Goal: Find specific page/section: Find specific page/section

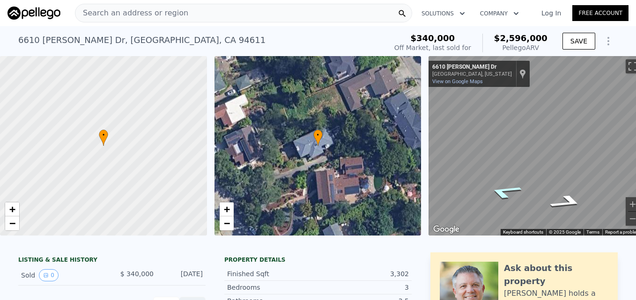
click at [496, 193] on icon "Go Northwest, Liggett Dr" at bounding box center [504, 192] width 63 height 22
click at [573, 179] on icon "Go Southeast, Liggett Dr" at bounding box center [561, 180] width 69 height 23
click at [229, 211] on span "+" at bounding box center [226, 210] width 6 height 12
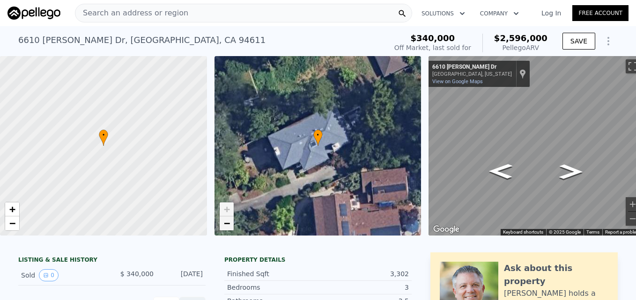
click at [231, 224] on link "−" at bounding box center [227, 224] width 14 height 14
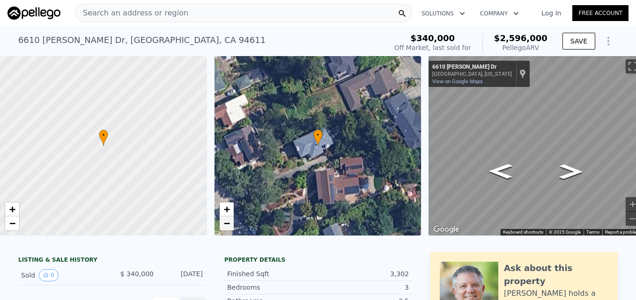
click at [231, 224] on link "−" at bounding box center [227, 224] width 14 height 14
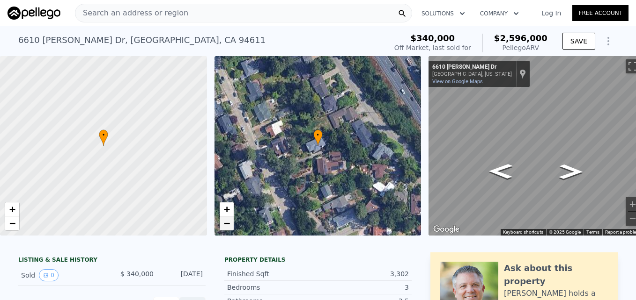
click at [231, 224] on link "−" at bounding box center [227, 224] width 14 height 14
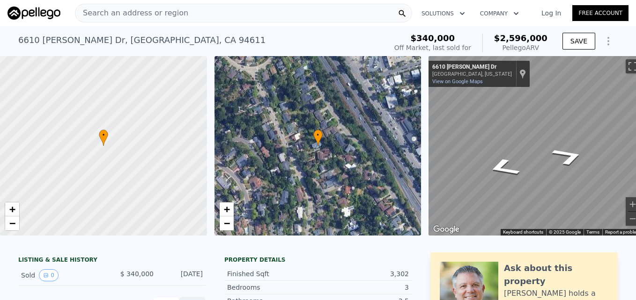
click at [418, 174] on div "• + − • + − ← Move left → Move right ↑ Move up ↓ Move down + Zoom in - Zoom out…" at bounding box center [318, 146] width 636 height 180
click at [228, 210] on span "+" at bounding box center [226, 210] width 6 height 12
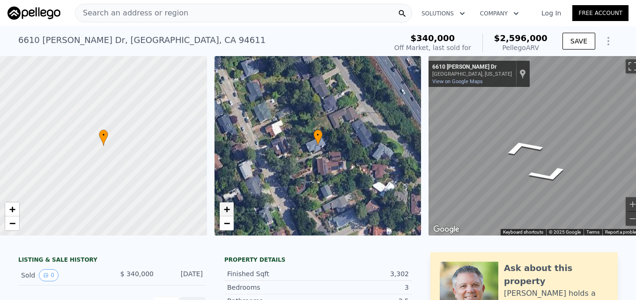
click at [228, 210] on span "+" at bounding box center [226, 210] width 6 height 12
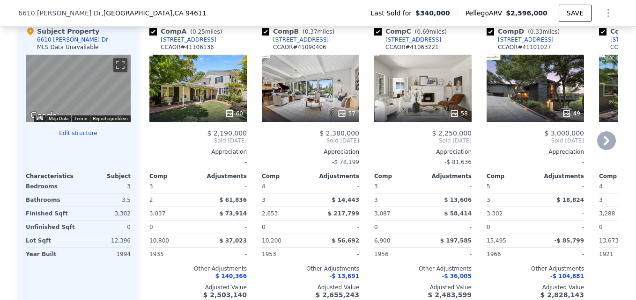
scroll to position [781, 0]
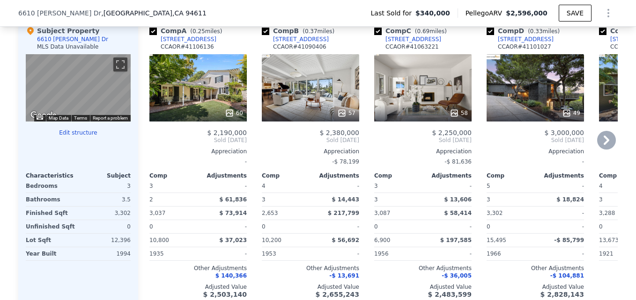
click at [203, 105] on div "60" at bounding box center [197, 87] width 97 height 67
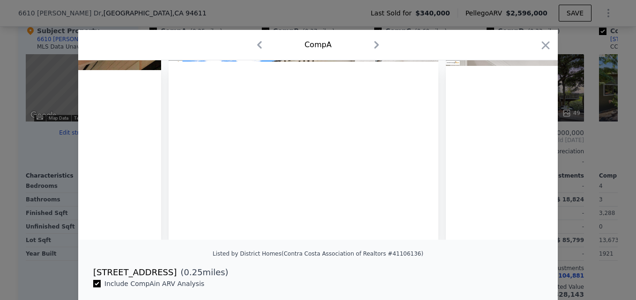
scroll to position [0, 1302]
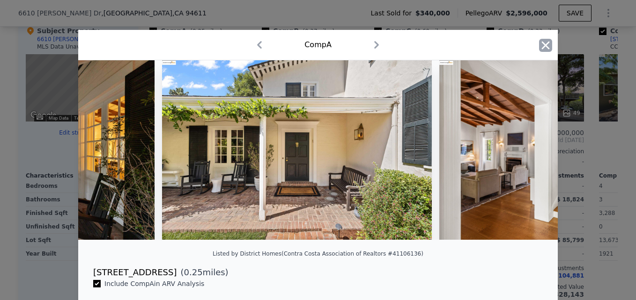
click at [539, 50] on icon "button" at bounding box center [545, 45] width 13 height 13
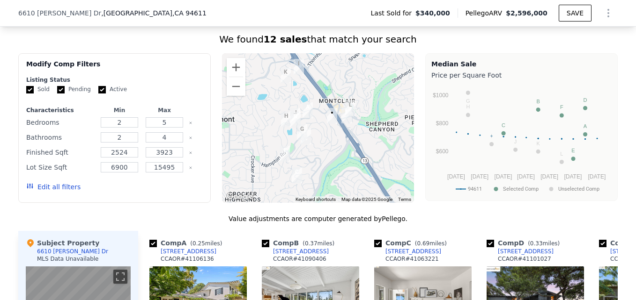
scroll to position [568, 0]
click at [236, 69] on button "Zoom in" at bounding box center [236, 68] width 19 height 19
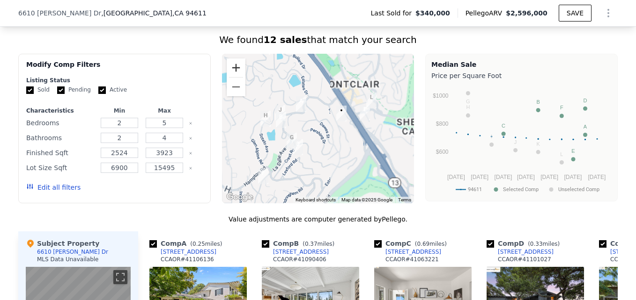
click at [236, 69] on button "Zoom in" at bounding box center [236, 68] width 19 height 19
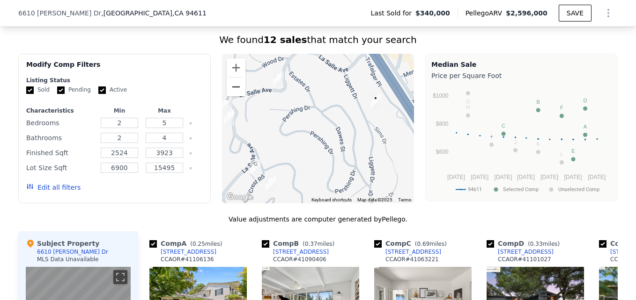
click at [229, 90] on button "Zoom out" at bounding box center [236, 87] width 19 height 19
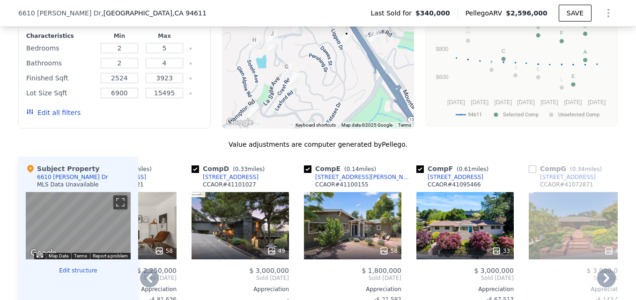
scroll to position [642, 0]
drag, startPoint x: 356, startPoint y: 227, endPoint x: 337, endPoint y: 252, distance: 31.1
click at [337, 252] on div "58" at bounding box center [352, 251] width 89 height 9
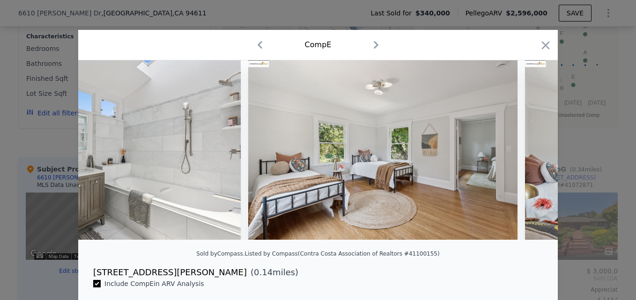
scroll to position [0, 5928]
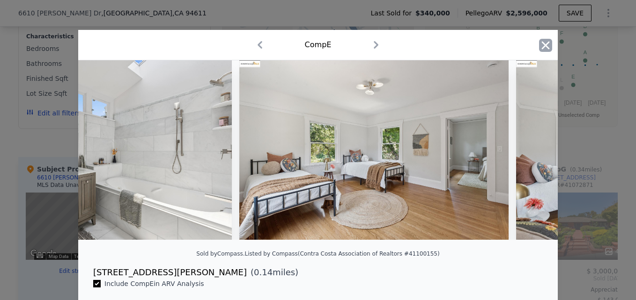
click at [543, 43] on icon "button" at bounding box center [545, 45] width 13 height 13
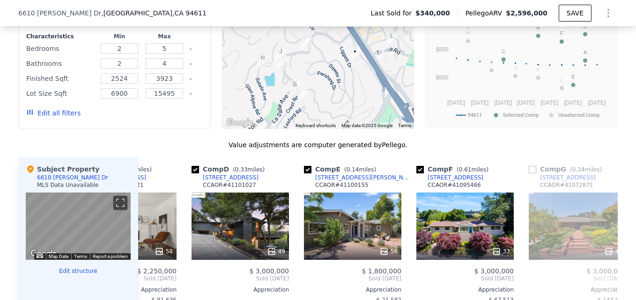
drag, startPoint x: 318, startPoint y: 95, endPoint x: 328, endPoint y: 113, distance: 20.3
click at [328, 113] on div at bounding box center [318, 54] width 192 height 150
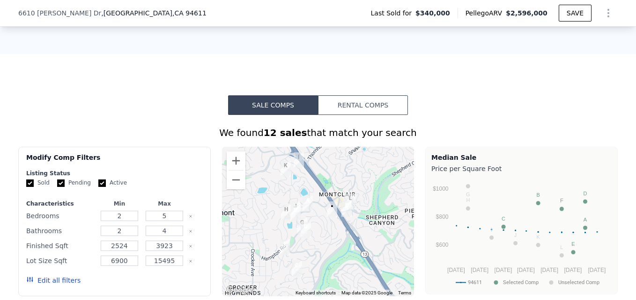
scroll to position [474, 0]
click at [236, 182] on button "Zoom out" at bounding box center [236, 180] width 19 height 19
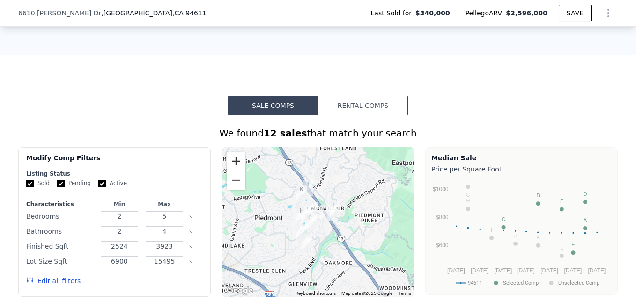
click at [234, 163] on button "Zoom in" at bounding box center [236, 161] width 19 height 19
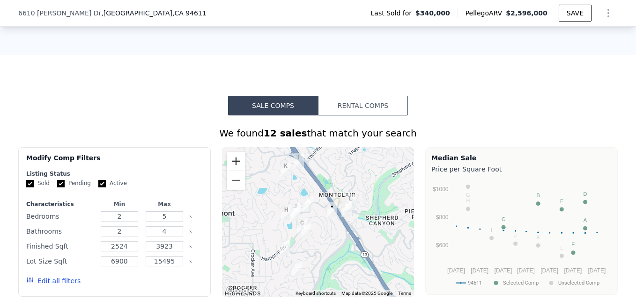
click at [234, 163] on button "Zoom in" at bounding box center [236, 161] width 19 height 19
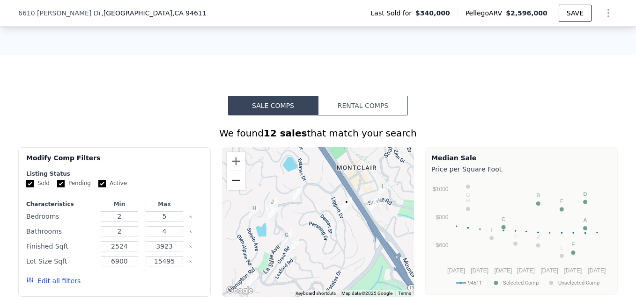
click at [236, 185] on button "Zoom out" at bounding box center [236, 180] width 19 height 19
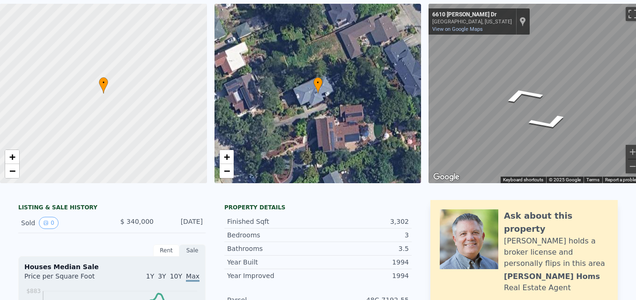
scroll to position [0, 0]
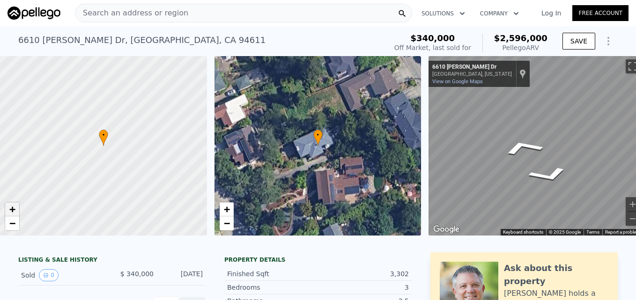
click at [13, 211] on span "+" at bounding box center [12, 210] width 6 height 12
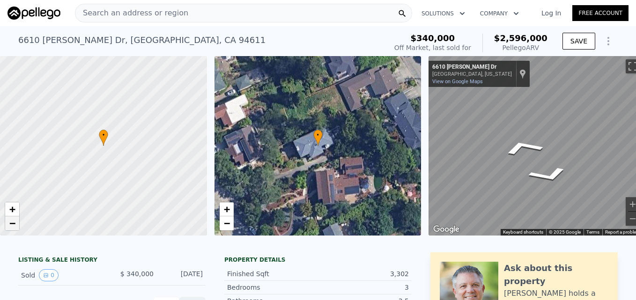
click at [15, 228] on span "−" at bounding box center [12, 224] width 6 height 12
click at [13, 209] on span "+" at bounding box center [12, 210] width 6 height 12
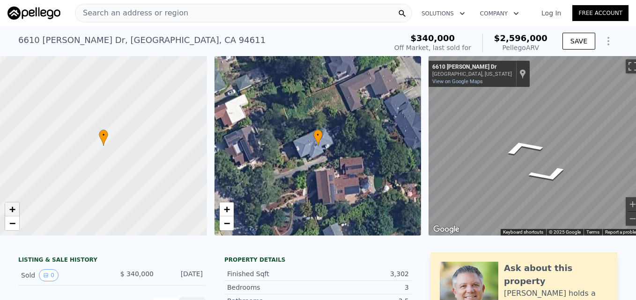
click at [13, 209] on span "+" at bounding box center [12, 210] width 6 height 12
click at [9, 227] on span "−" at bounding box center [12, 224] width 6 height 12
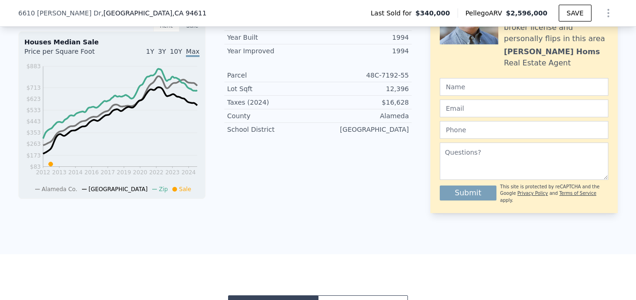
scroll to position [262, 0]
